Goal: Task Accomplishment & Management: Use online tool/utility

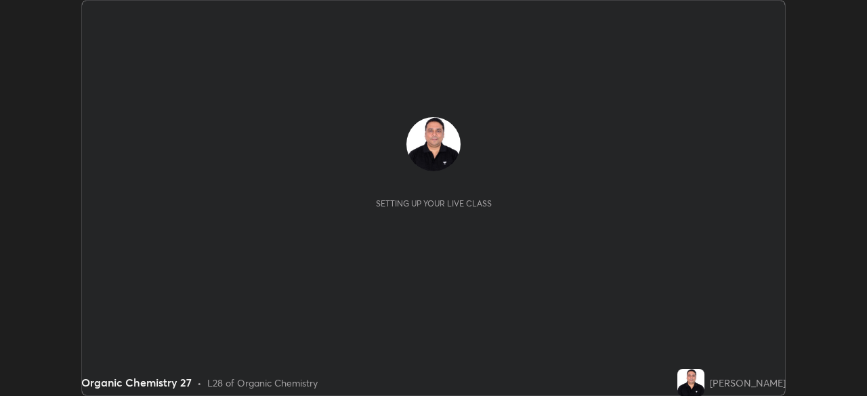
scroll to position [396, 866]
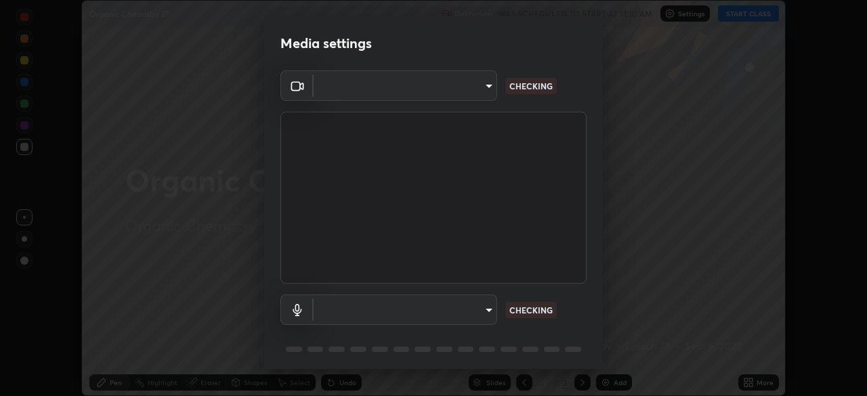
type input "cf4cade584ede8fb560bca5df173c6e0c2fab346f0fe5c0e134d57ffae5dbcad"
click at [485, 307] on body "Erase all Organic Chemistry 27 Recording WAS SCHEDULED TO START AT 11:10 AM Set…" at bounding box center [433, 198] width 867 height 396
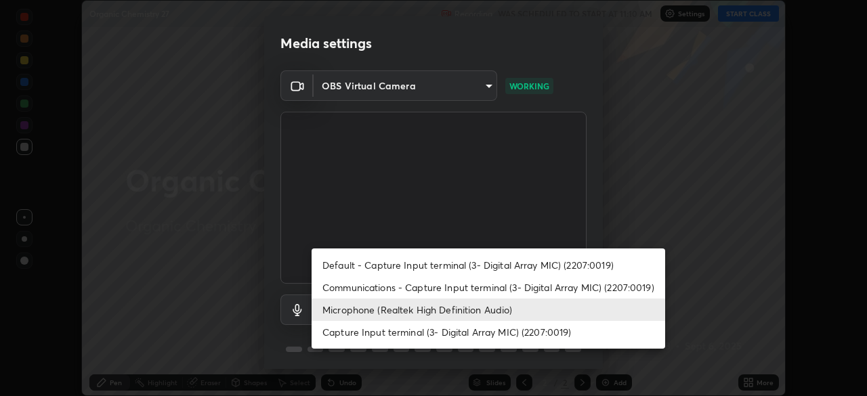
click at [461, 265] on li "Default - Capture Input terminal (3- Digital Array MIC) (2207:0019)" at bounding box center [487, 265] width 353 height 22
type input "default"
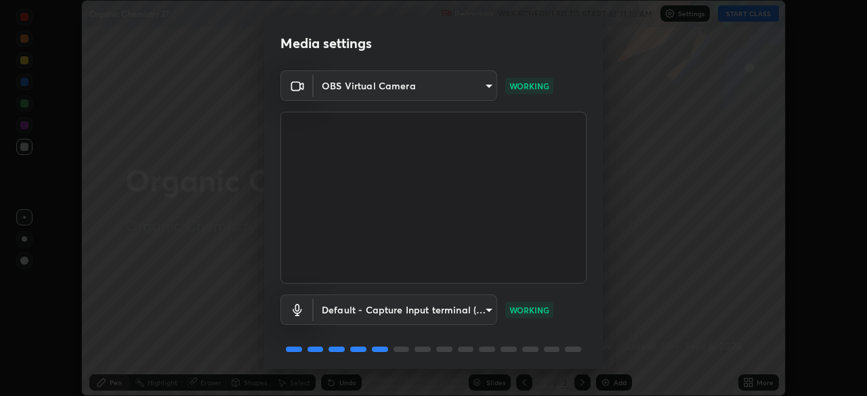
scroll to position [48, 0]
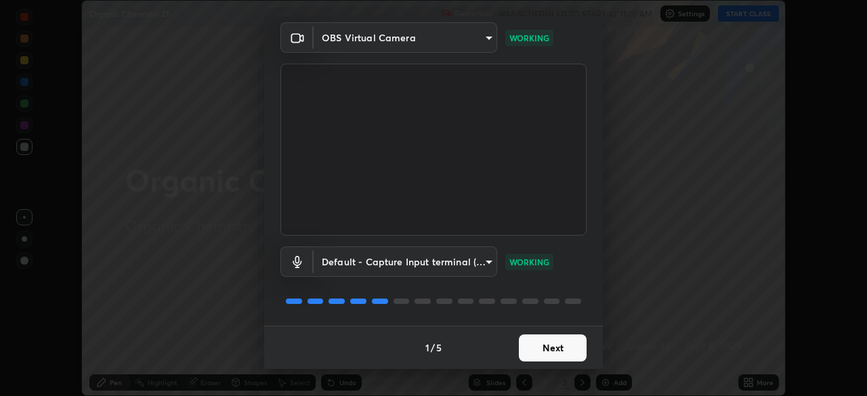
click at [541, 347] on button "Next" at bounding box center [553, 347] width 68 height 27
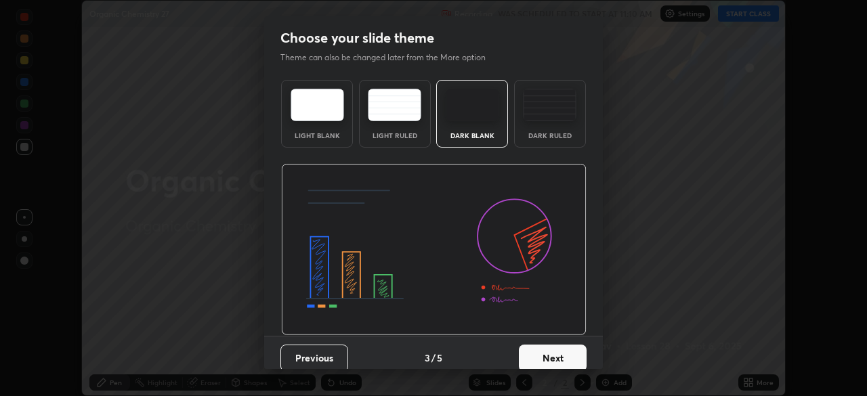
click at [546, 352] on button "Next" at bounding box center [553, 358] width 68 height 27
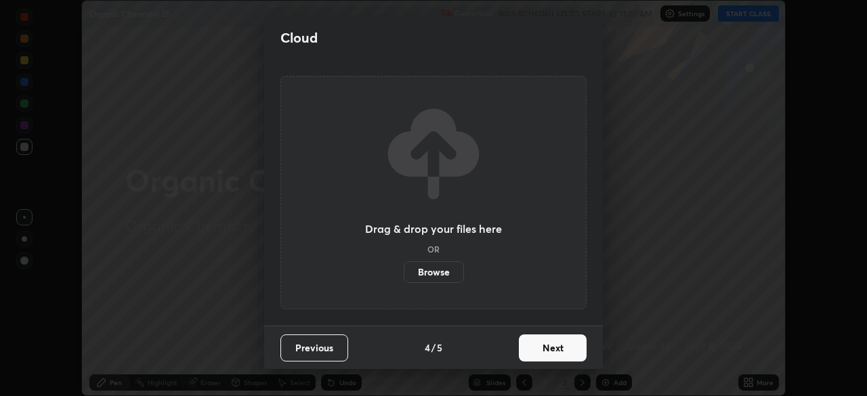
click at [549, 353] on button "Next" at bounding box center [553, 347] width 68 height 27
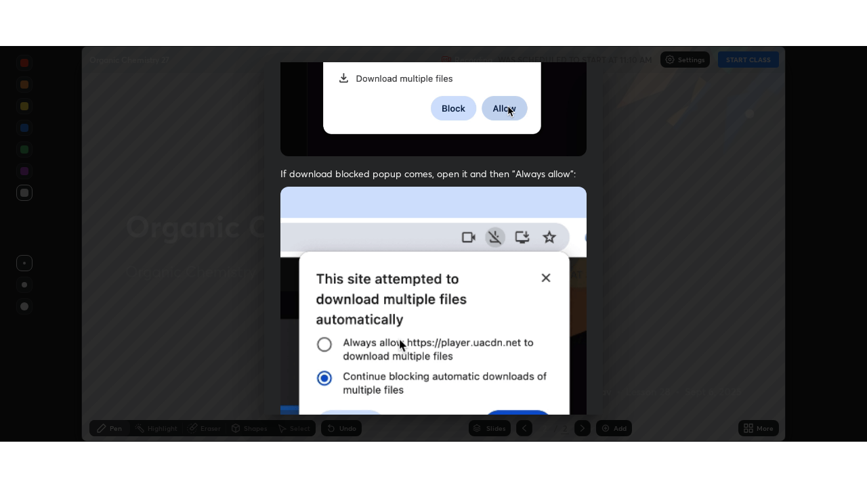
scroll to position [324, 0]
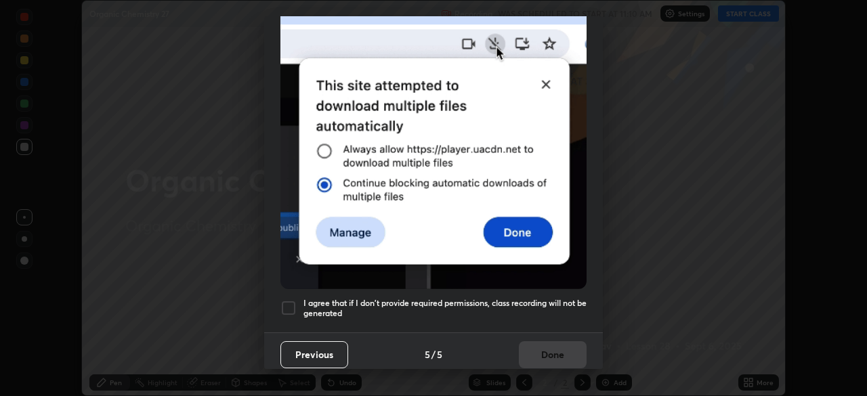
click at [288, 307] on div at bounding box center [288, 308] width 16 height 16
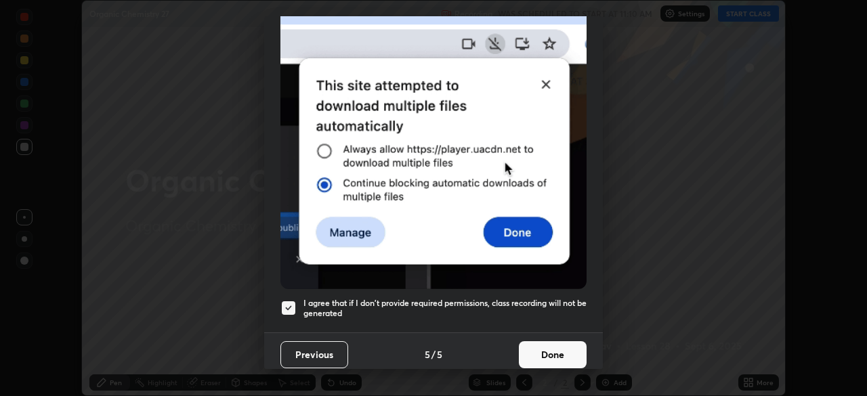
click at [542, 341] on button "Done" at bounding box center [553, 354] width 68 height 27
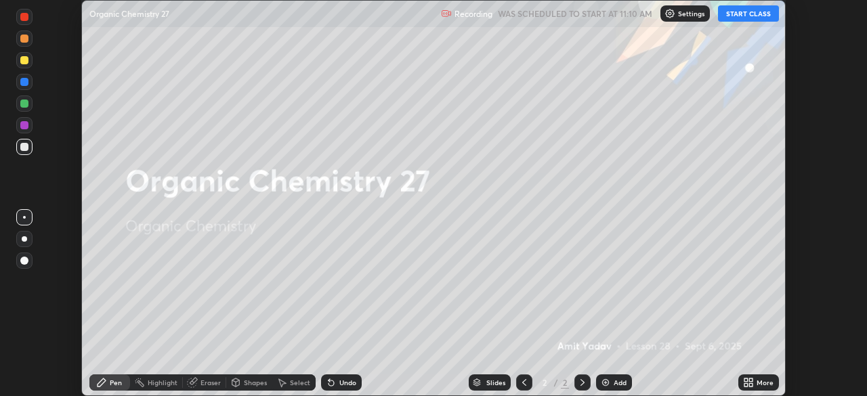
click at [745, 379] on icon at bounding box center [745, 379] width 3 height 3
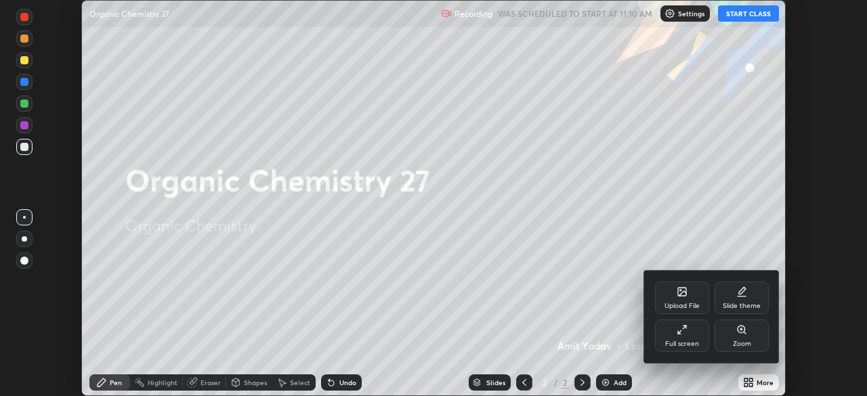
click at [686, 345] on div "Full screen" at bounding box center [682, 344] width 34 height 7
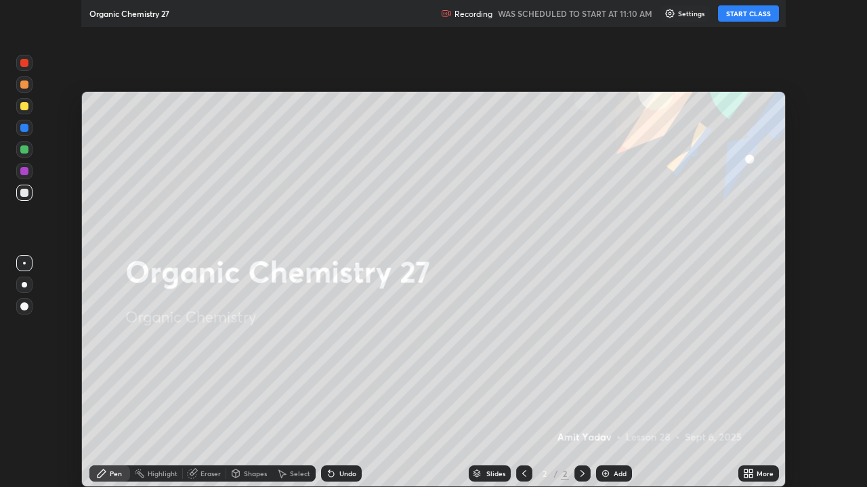
scroll to position [487, 867]
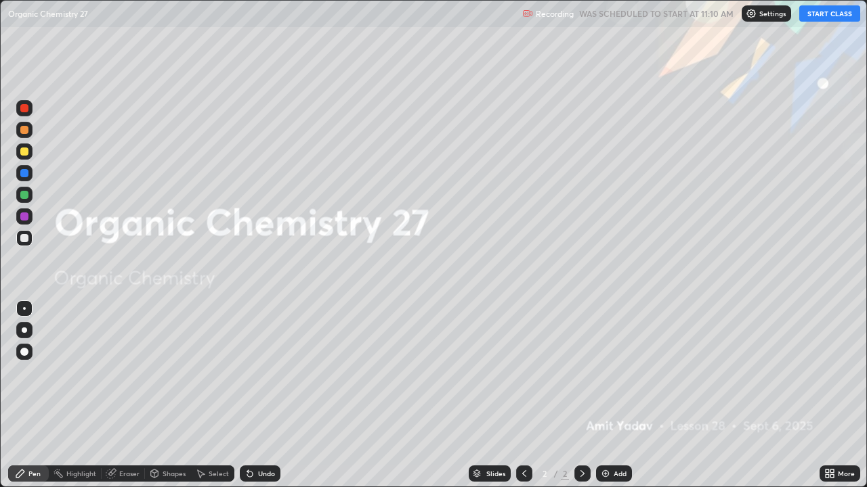
click at [823, 19] on button "START CLASS" at bounding box center [829, 13] width 61 height 16
click at [624, 395] on div "Add" at bounding box center [614, 474] width 36 height 16
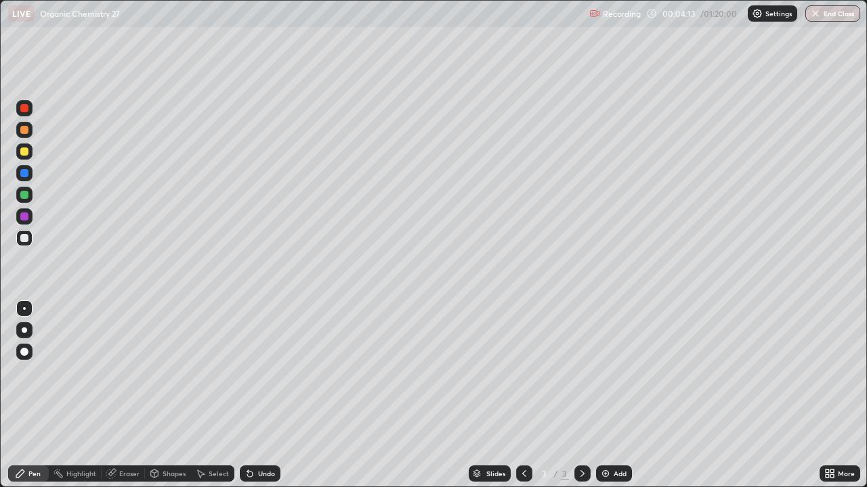
click at [247, 395] on icon at bounding box center [247, 471] width 1 height 1
click at [27, 154] on div at bounding box center [24, 152] width 8 height 8
click at [259, 395] on div "Undo" at bounding box center [260, 474] width 41 height 16
click at [263, 395] on div "Undo" at bounding box center [266, 474] width 17 height 7
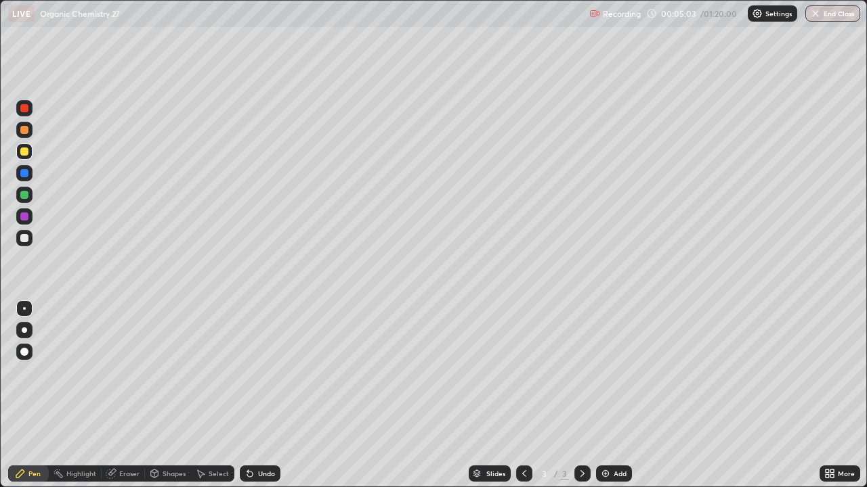
click at [255, 395] on div "Undo" at bounding box center [260, 474] width 41 height 16
click at [25, 238] on div at bounding box center [24, 238] width 8 height 8
click at [265, 395] on div "Undo" at bounding box center [260, 474] width 41 height 16
click at [214, 395] on div "Select" at bounding box center [219, 474] width 20 height 7
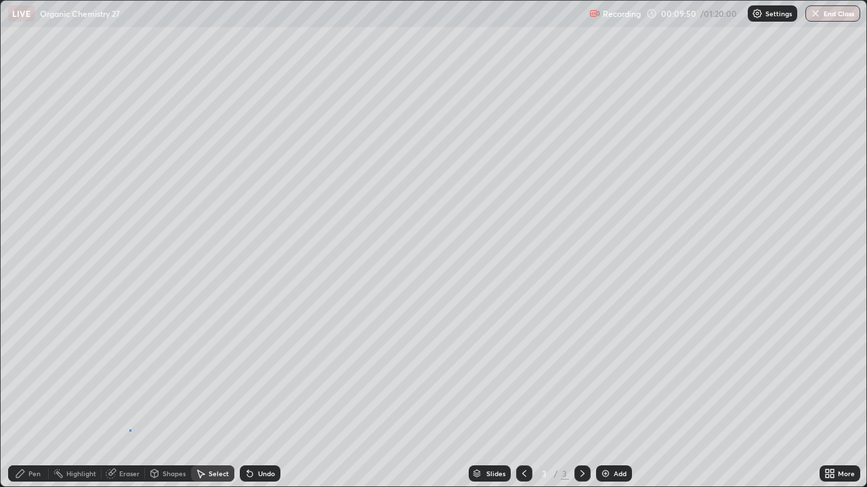
click at [129, 395] on div "0 ° Undo Copy Duplicate Duplicate to new slide Delete" at bounding box center [433, 244] width 865 height 486
click at [29, 395] on div "Pen" at bounding box center [34, 474] width 12 height 7
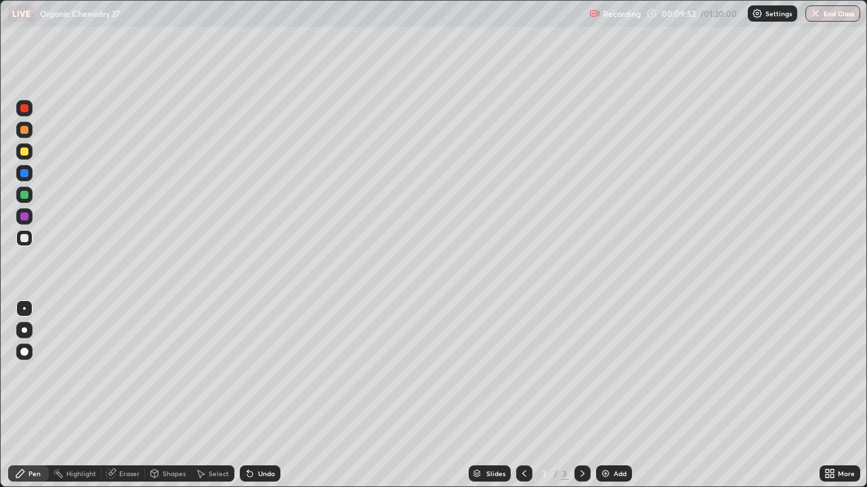
click at [24, 152] on div at bounding box center [24, 152] width 8 height 8
click at [26, 110] on div at bounding box center [24, 108] width 8 height 8
click at [24, 239] on div at bounding box center [24, 238] width 8 height 8
click at [25, 111] on div at bounding box center [24, 108] width 8 height 8
click at [30, 154] on div at bounding box center [24, 152] width 16 height 16
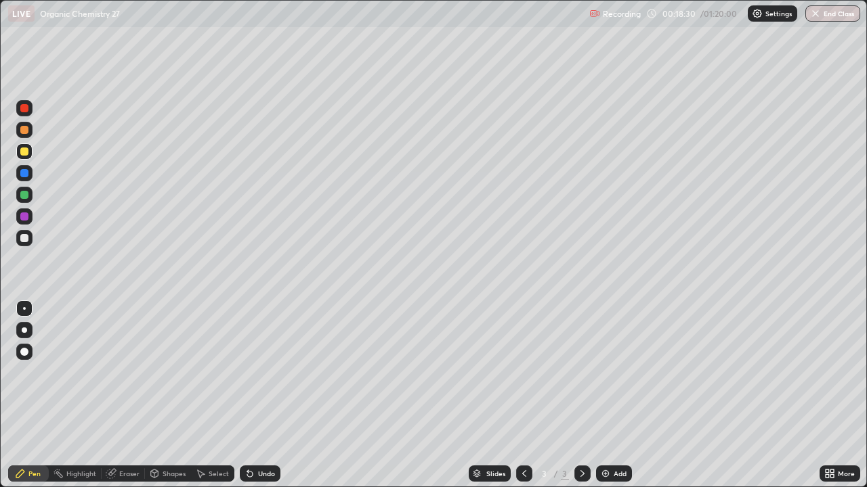
click at [603, 395] on img at bounding box center [605, 474] width 11 height 11
click at [26, 240] on div at bounding box center [24, 238] width 8 height 8
click at [256, 395] on div "Undo" at bounding box center [260, 474] width 41 height 16
click at [255, 395] on div "Undo" at bounding box center [260, 474] width 41 height 16
click at [258, 395] on div "Undo" at bounding box center [266, 474] width 17 height 7
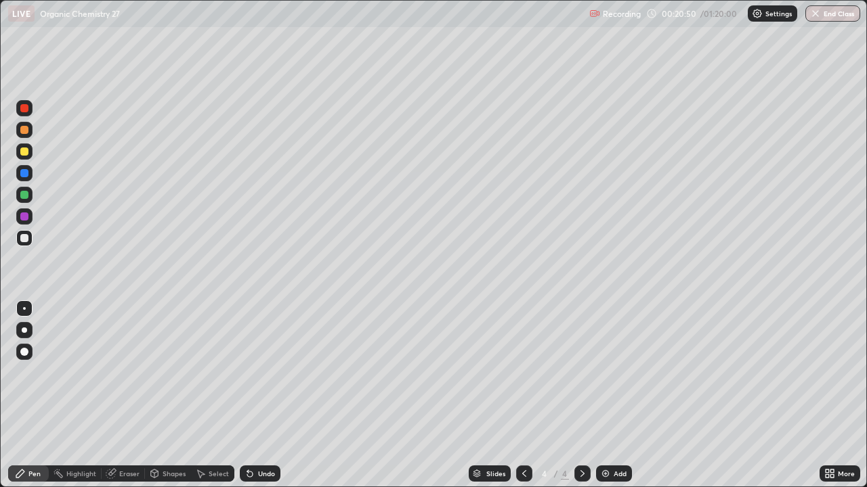
click at [265, 395] on div "Undo" at bounding box center [266, 474] width 17 height 7
click at [267, 395] on div "Undo" at bounding box center [266, 474] width 17 height 7
click at [265, 395] on div "Undo" at bounding box center [266, 474] width 17 height 7
click at [263, 395] on div "Undo" at bounding box center [266, 474] width 17 height 7
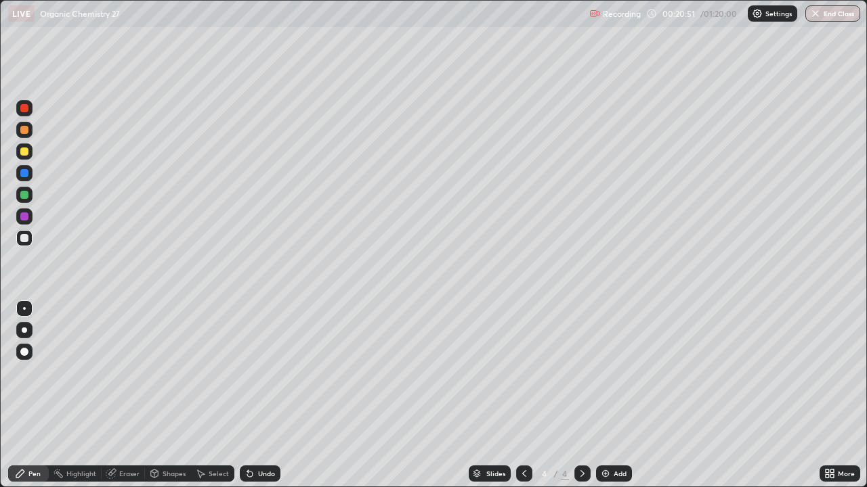
click at [263, 395] on div "Undo" at bounding box center [266, 474] width 17 height 7
click at [523, 395] on icon at bounding box center [524, 474] width 11 height 11
click at [581, 395] on icon at bounding box center [582, 474] width 11 height 11
click at [523, 395] on icon at bounding box center [524, 474] width 11 height 11
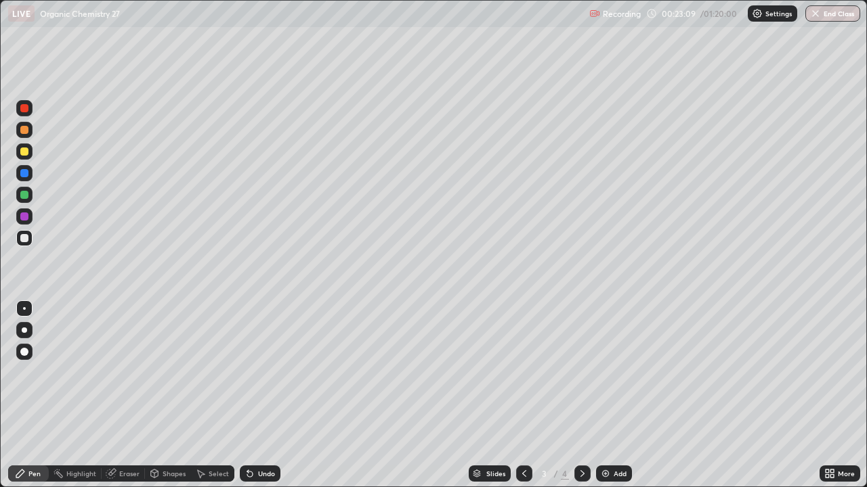
click at [582, 395] on icon at bounding box center [582, 474] width 11 height 11
click at [615, 395] on div "Add" at bounding box center [619, 474] width 13 height 7
click at [255, 395] on div "Undo" at bounding box center [260, 474] width 41 height 16
click at [258, 395] on div "Undo" at bounding box center [266, 474] width 17 height 7
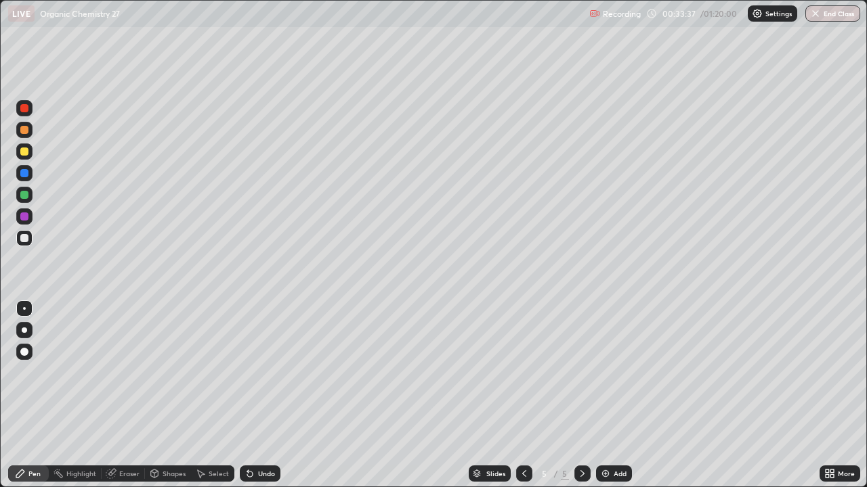
click at [258, 395] on div "Undo" at bounding box center [266, 474] width 17 height 7
click at [255, 395] on div "Undo" at bounding box center [260, 474] width 41 height 16
click at [254, 395] on div "Undo" at bounding box center [260, 474] width 41 height 16
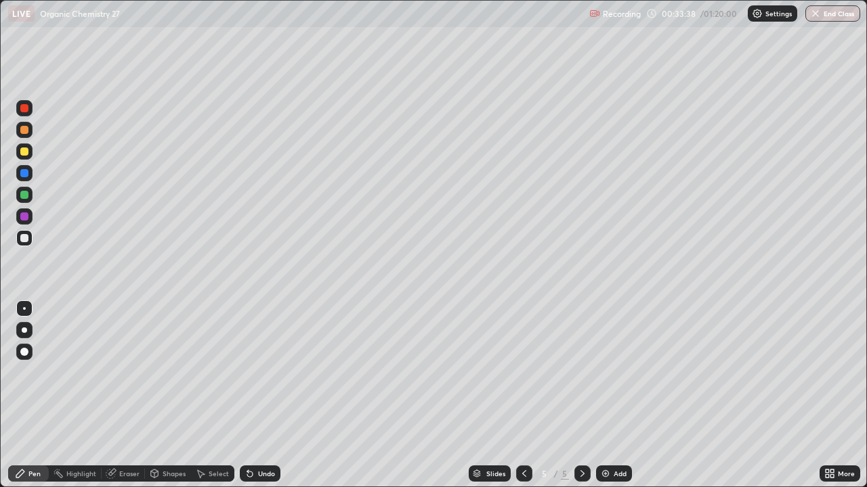
click at [253, 395] on div "Undo" at bounding box center [260, 474] width 41 height 16
click at [247, 395] on icon at bounding box center [247, 471] width 1 height 1
click at [258, 395] on div "Undo" at bounding box center [266, 474] width 17 height 7
click at [256, 395] on div "Undo" at bounding box center [260, 474] width 41 height 16
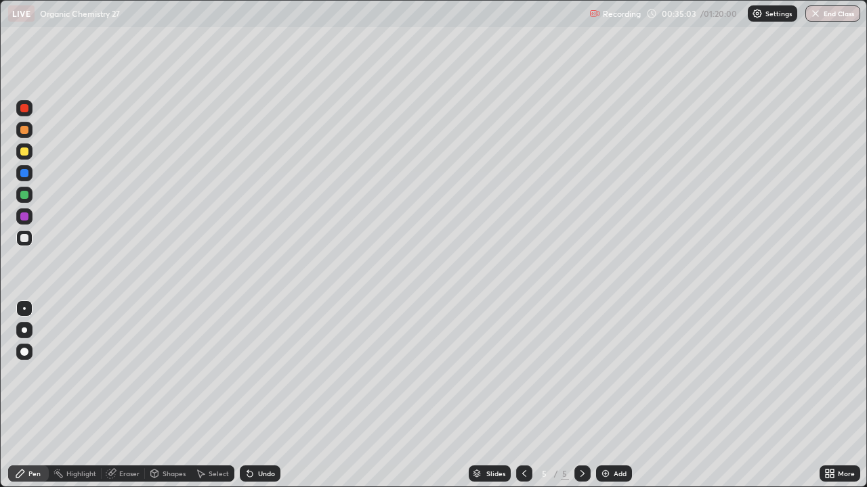
click at [258, 395] on div "Undo" at bounding box center [266, 474] width 17 height 7
click at [259, 395] on div "Undo" at bounding box center [266, 474] width 17 height 7
click at [529, 395] on div at bounding box center [524, 474] width 16 height 16
click at [523, 395] on icon at bounding box center [524, 474] width 11 height 11
click at [581, 395] on icon at bounding box center [582, 474] width 11 height 11
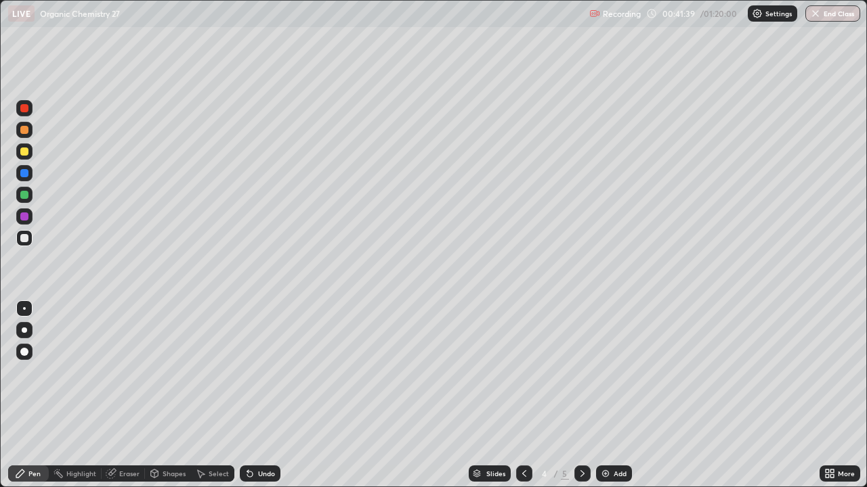
click at [581, 395] on icon at bounding box center [582, 474] width 11 height 11
click at [619, 395] on div "Add" at bounding box center [619, 474] width 13 height 7
click at [30, 158] on div at bounding box center [24, 152] width 16 height 16
click at [27, 242] on div at bounding box center [24, 238] width 16 height 16
click at [258, 395] on div "Undo" at bounding box center [266, 474] width 17 height 7
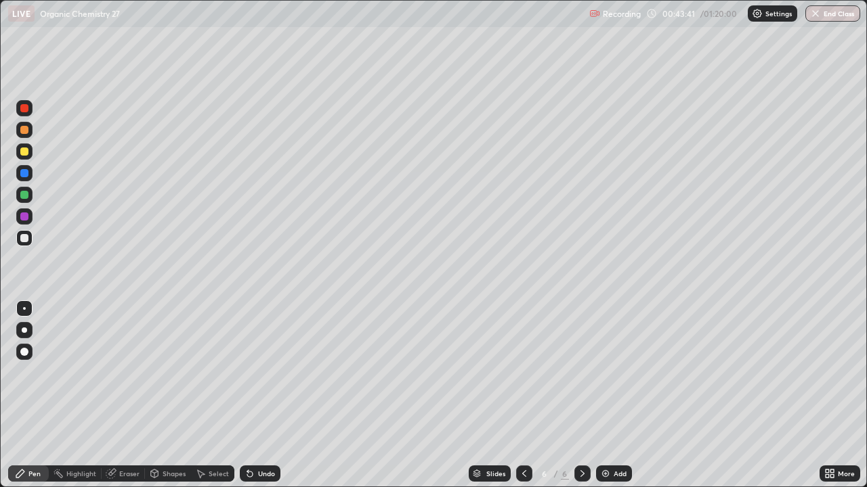
click at [259, 395] on div "Undo" at bounding box center [266, 474] width 17 height 7
click at [258, 395] on div "Undo" at bounding box center [266, 474] width 17 height 7
click at [255, 395] on div "Undo" at bounding box center [260, 474] width 41 height 16
click at [127, 395] on div "Eraser" at bounding box center [129, 474] width 20 height 7
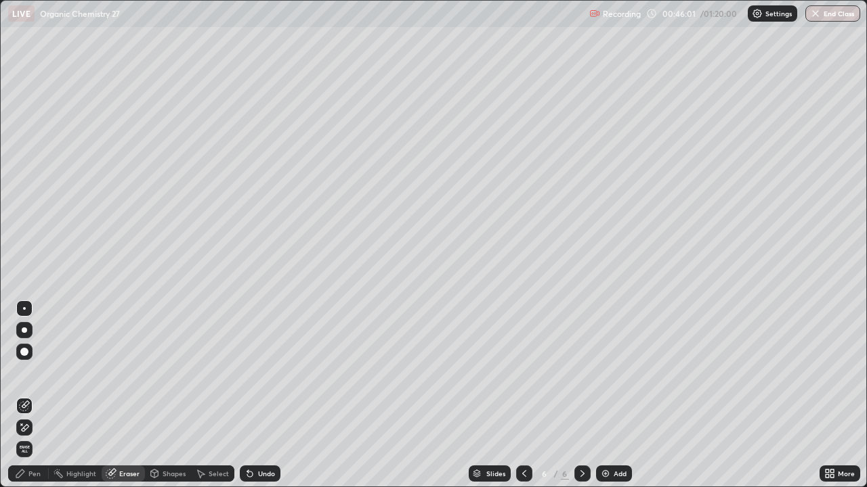
click at [38, 395] on div "Pen" at bounding box center [28, 474] width 41 height 16
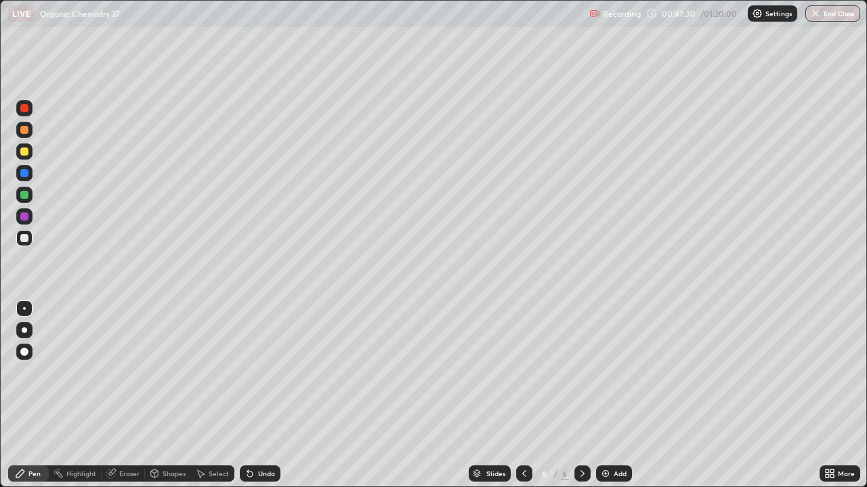
click at [25, 152] on div at bounding box center [24, 152] width 8 height 8
click at [601, 395] on img at bounding box center [605, 474] width 11 height 11
click at [263, 395] on div "Undo" at bounding box center [260, 474] width 41 height 16
click at [259, 395] on div "Undo" at bounding box center [260, 474] width 41 height 16
click at [22, 238] on div at bounding box center [24, 238] width 8 height 8
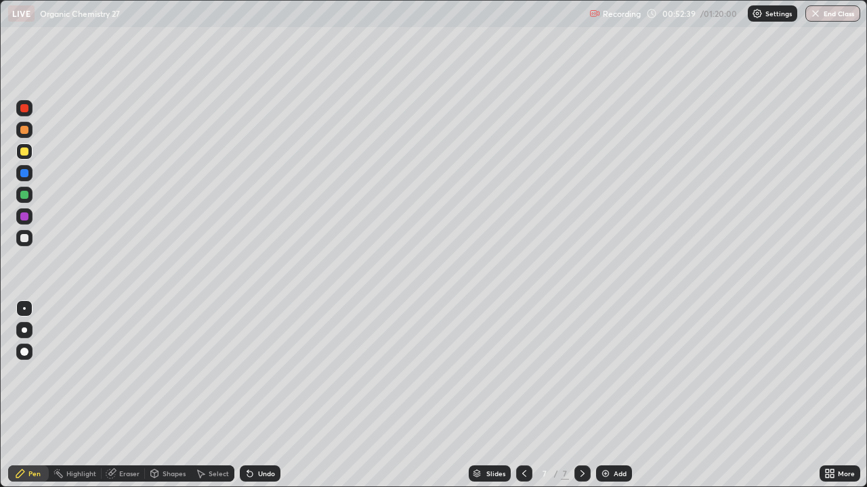
click at [25, 246] on div at bounding box center [24, 238] width 16 height 16
click at [264, 395] on div "Undo" at bounding box center [266, 474] width 17 height 7
click at [263, 395] on div "Undo" at bounding box center [266, 474] width 17 height 7
click at [257, 395] on div "Undo" at bounding box center [260, 474] width 41 height 16
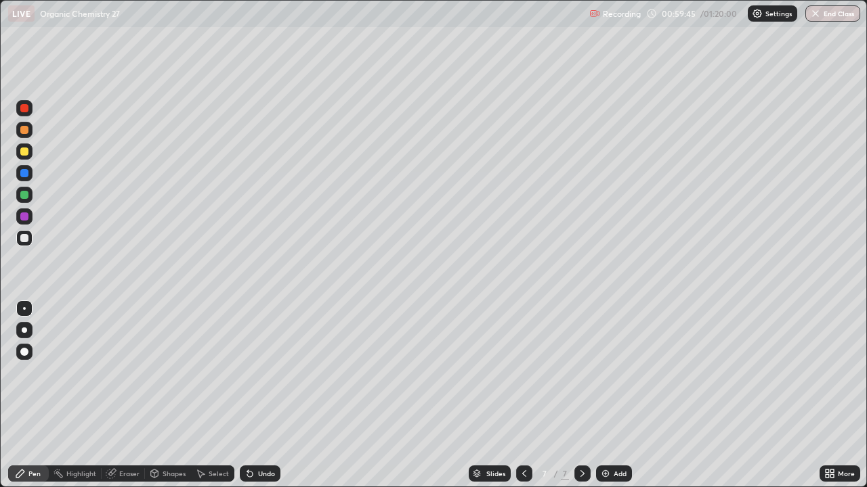
click at [26, 111] on div at bounding box center [24, 108] width 8 height 8
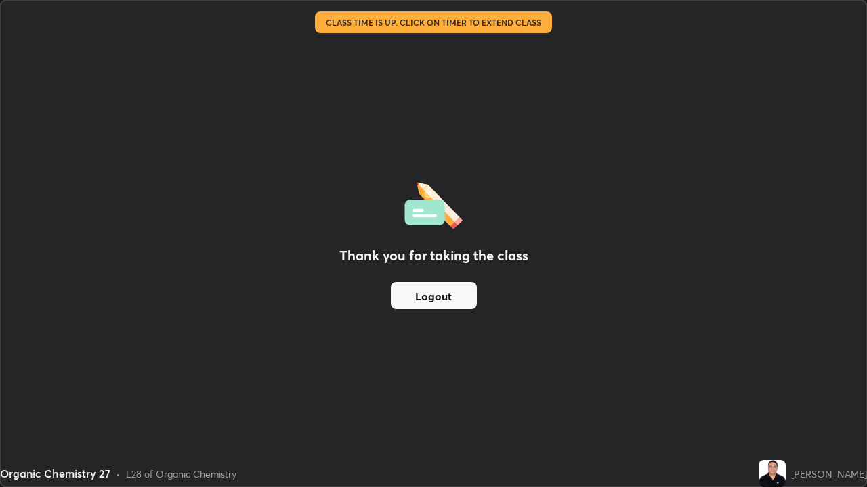
click at [456, 301] on button "Logout" at bounding box center [434, 295] width 86 height 27
